Goal: Task Accomplishment & Management: Complete application form

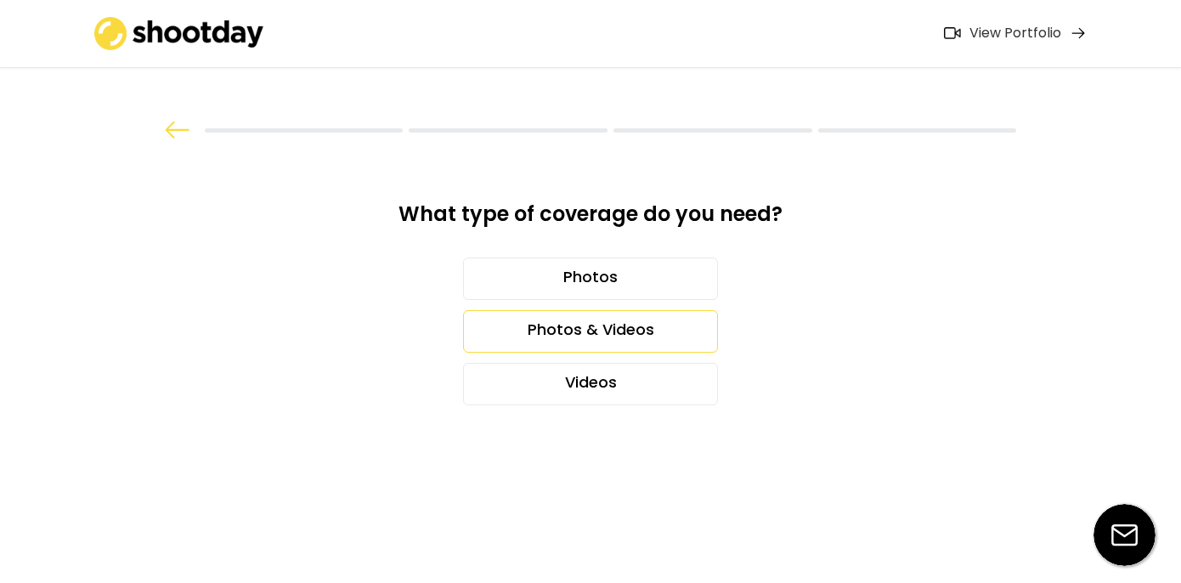
click at [552, 325] on div "Photos & Videos" at bounding box center [590, 331] width 255 height 42
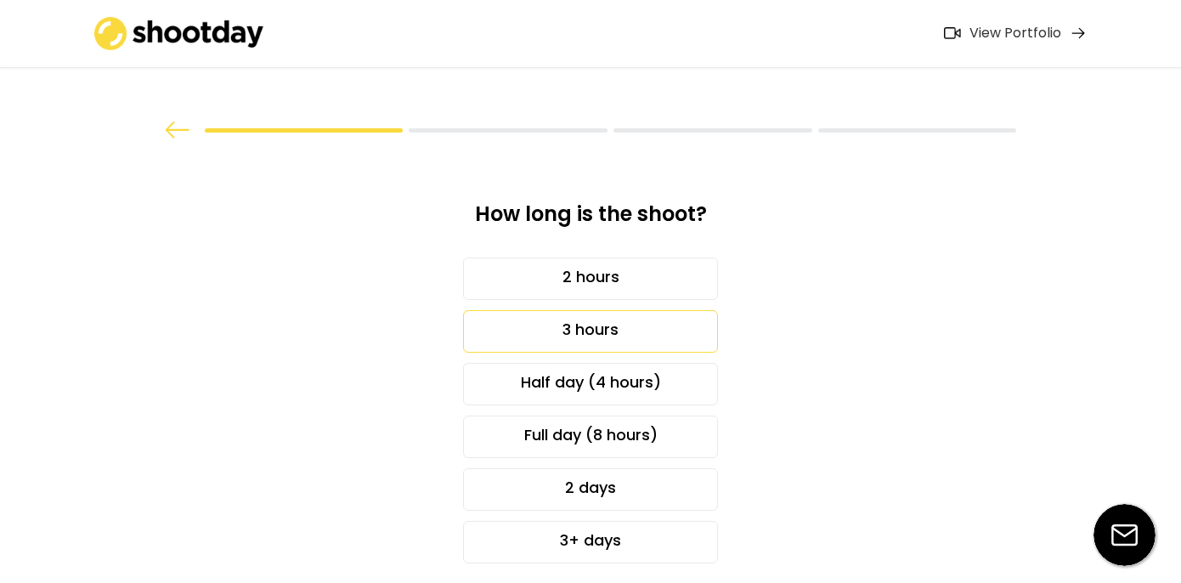
click at [535, 330] on div "3 hours" at bounding box center [590, 331] width 255 height 42
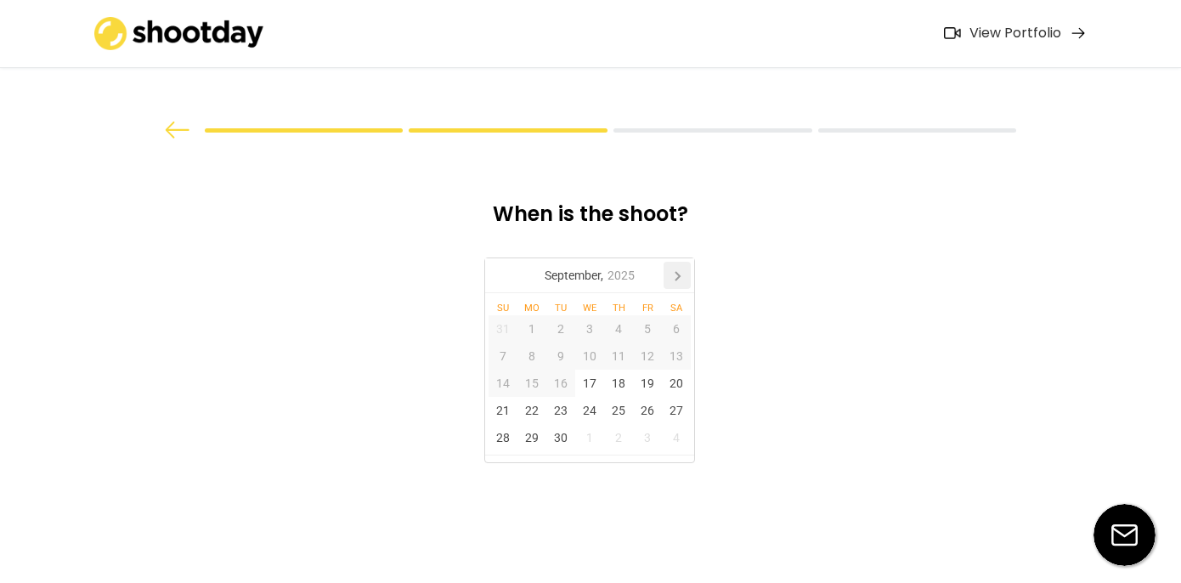
click at [686, 270] on icon at bounding box center [676, 275] width 27 height 27
click at [567, 407] on div "21" at bounding box center [560, 410] width 29 height 27
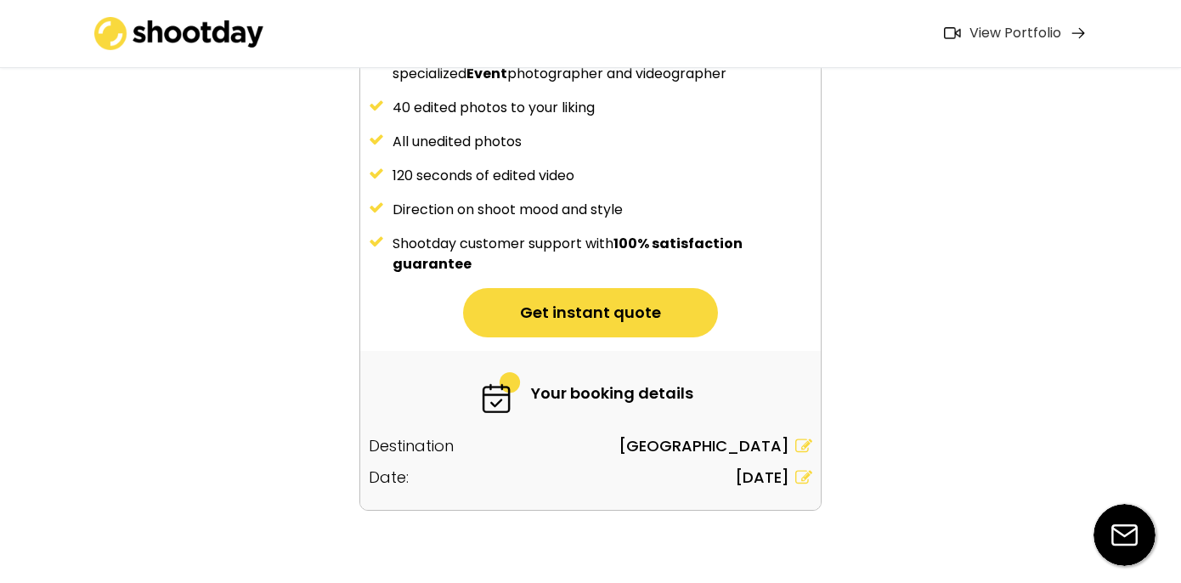
scroll to position [255, 0]
click at [649, 317] on button "Get instant quote" at bounding box center [590, 313] width 255 height 49
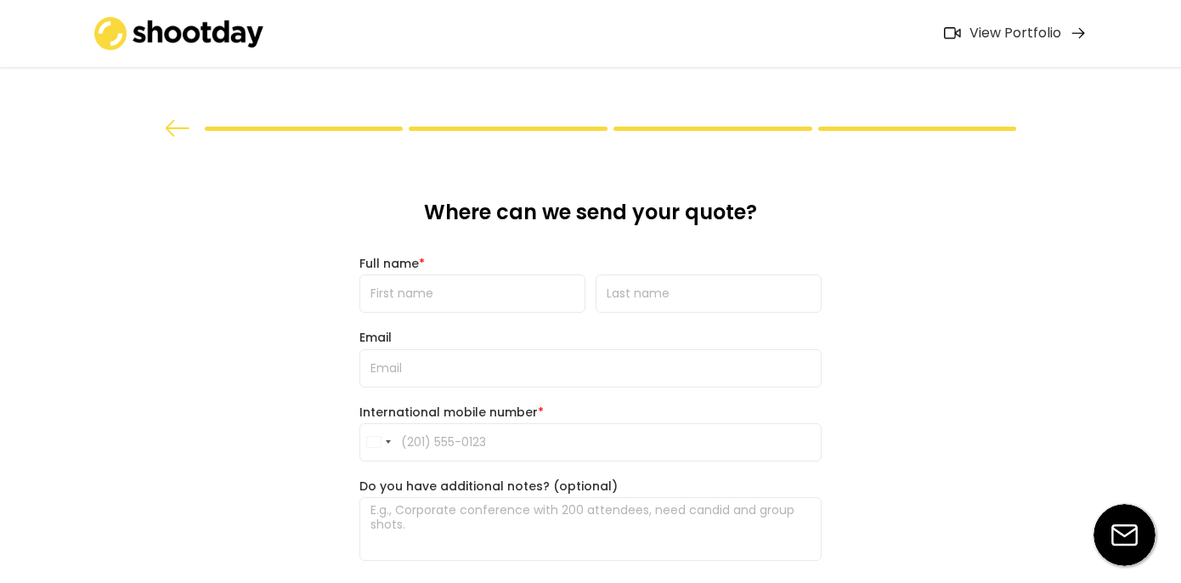
scroll to position [0, 0]
click at [530, 295] on input "input" at bounding box center [472, 295] width 226 height 38
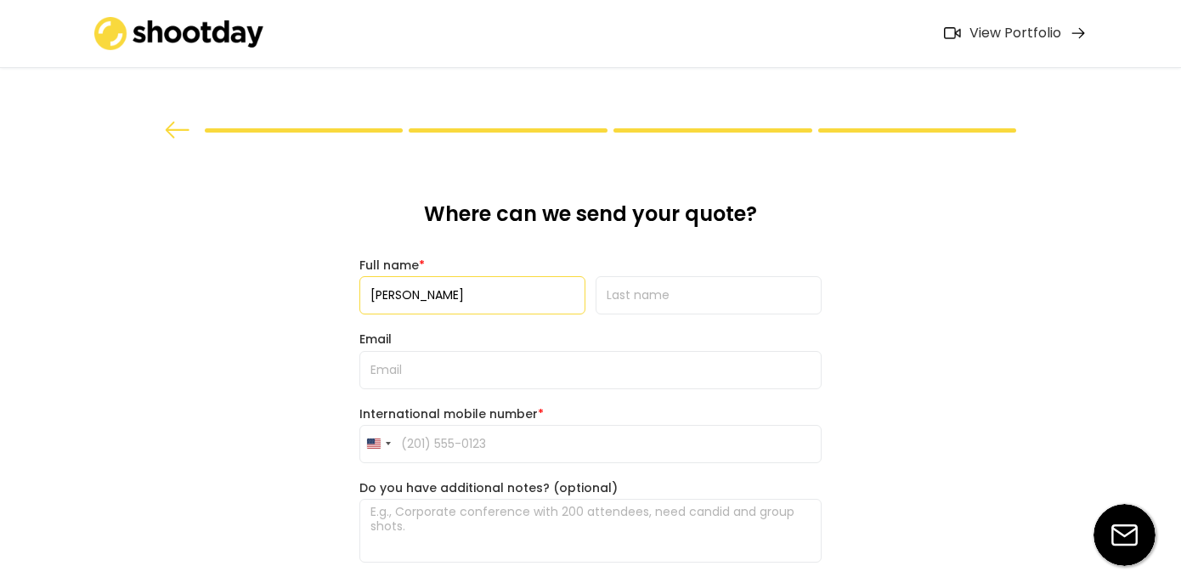
type input "[PERSON_NAME]"
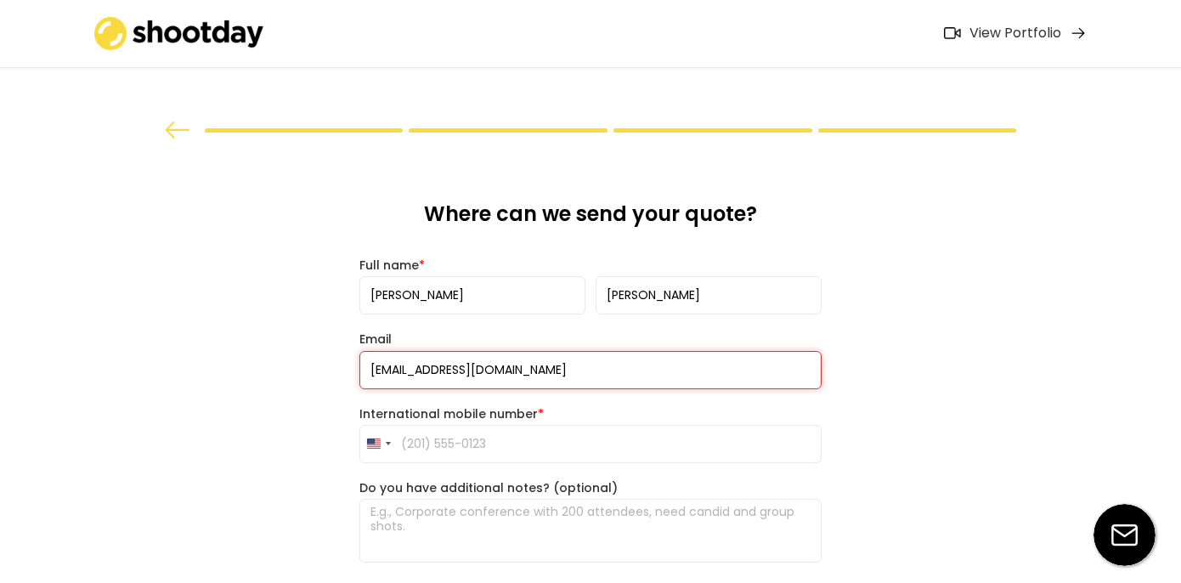
type input "[EMAIL_ADDRESS][DOMAIN_NAME]"
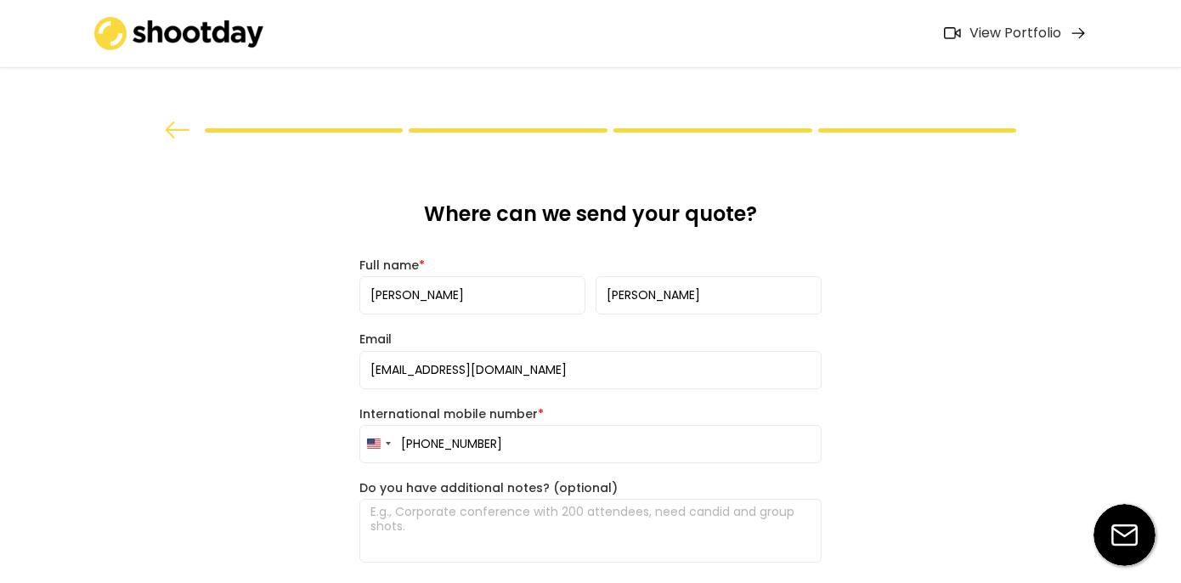
type input "[PHONE_NUMBER]"
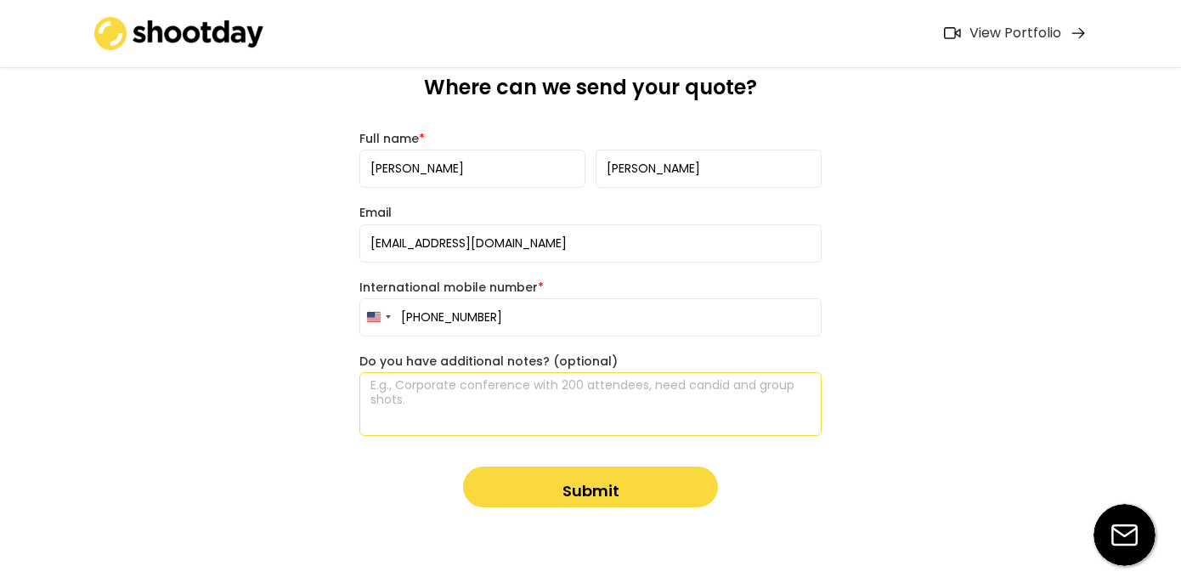
scroll to position [153, 0]
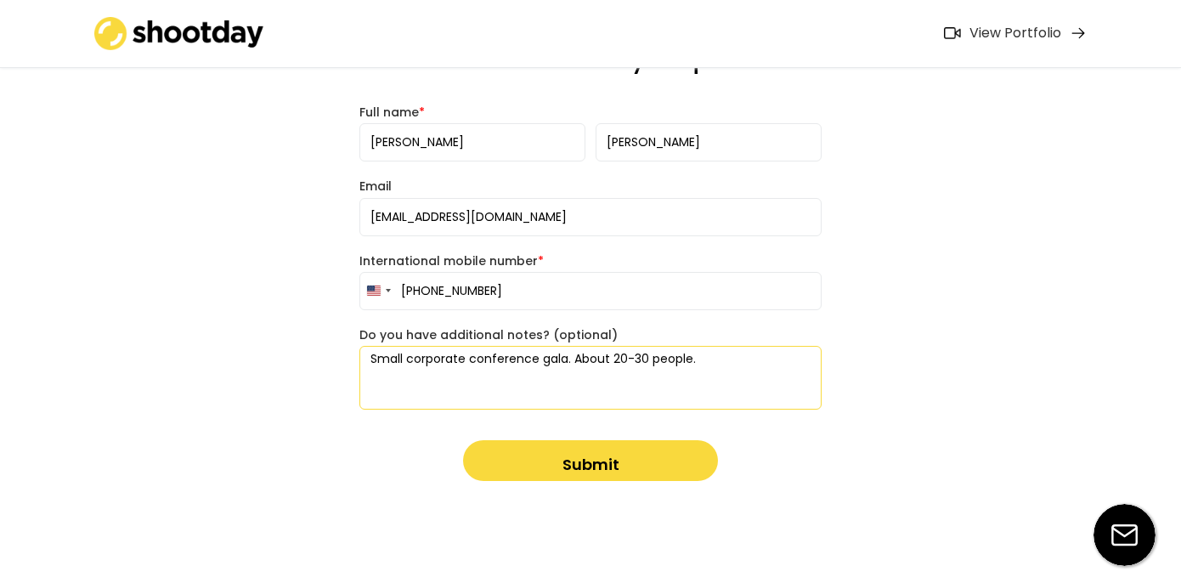
type textarea "Small corporate conference gala. About 20-30 people."
click at [586, 457] on button "Submit" at bounding box center [590, 460] width 255 height 41
